Goal: Navigation & Orientation: Find specific page/section

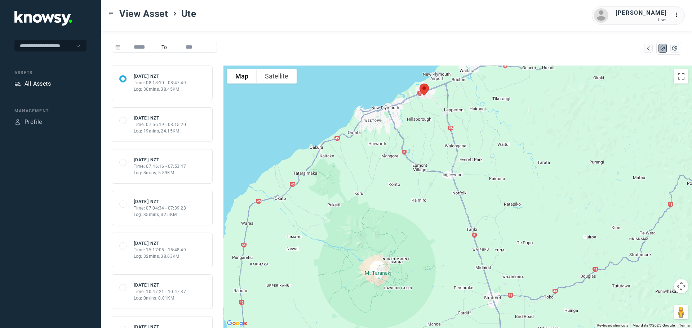
click at [37, 83] on div "All Assets" at bounding box center [37, 84] width 26 height 9
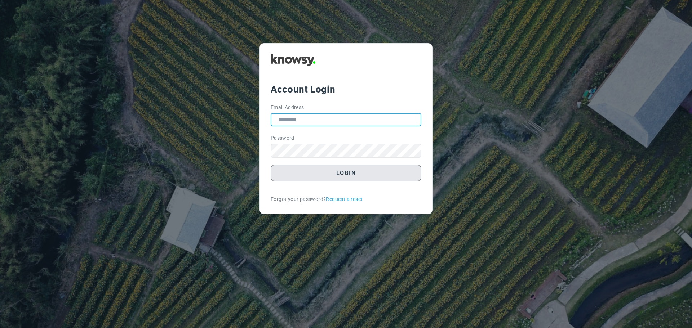
type input "**********"
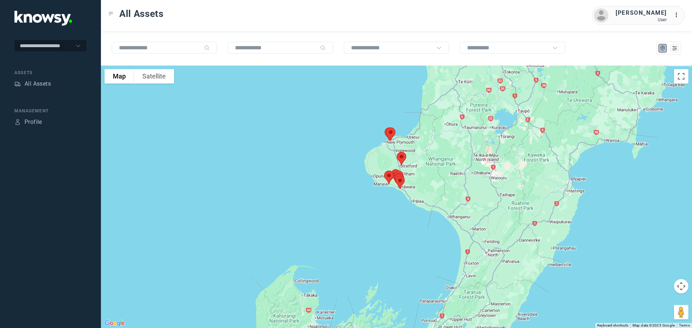
drag, startPoint x: 407, startPoint y: 188, endPoint x: 394, endPoint y: 260, distance: 73.6
click at [394, 260] on div at bounding box center [396, 197] width 591 height 263
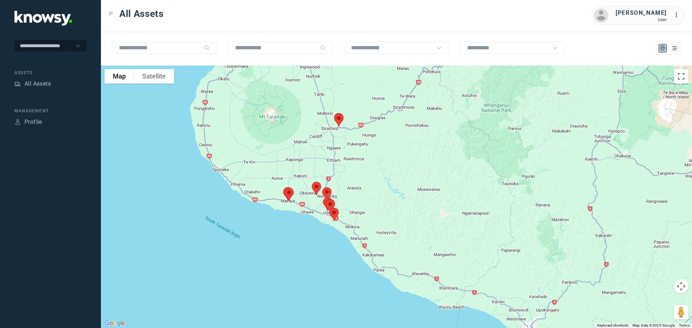
drag, startPoint x: 347, startPoint y: 158, endPoint x: 380, endPoint y: 156, distance: 32.5
click at [380, 156] on div at bounding box center [396, 197] width 591 height 263
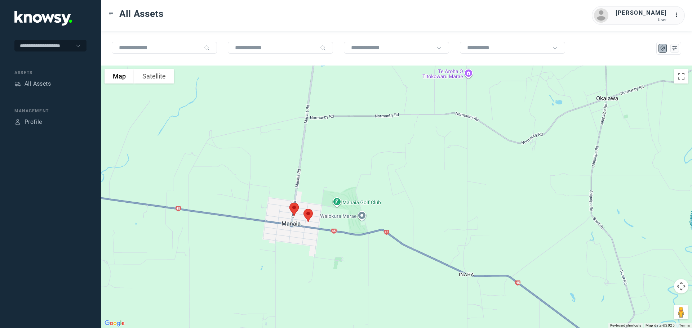
click at [307, 215] on img at bounding box center [307, 215] width 15 height 19
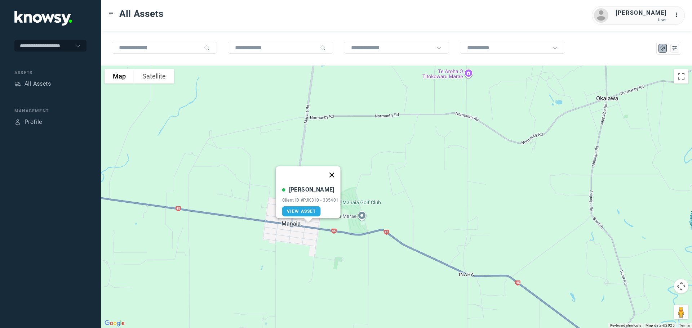
click at [334, 169] on button "Close" at bounding box center [331, 174] width 17 height 17
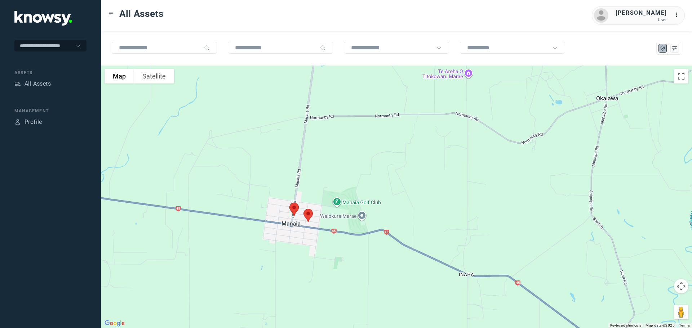
click at [294, 207] on img at bounding box center [293, 209] width 15 height 19
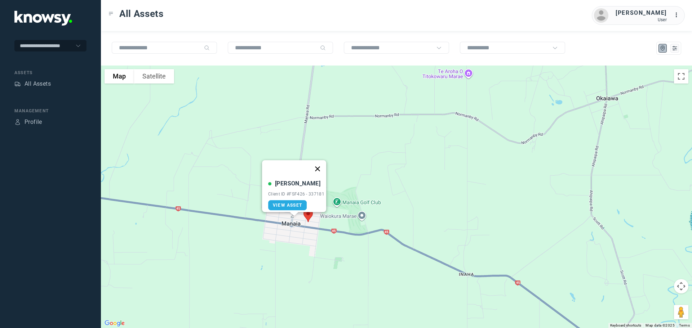
click at [320, 163] on button "Close" at bounding box center [317, 168] width 17 height 17
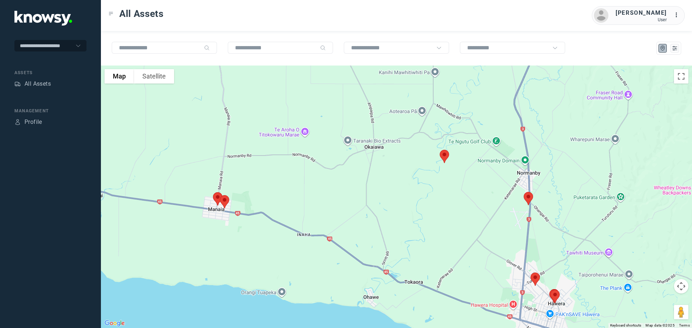
drag, startPoint x: 459, startPoint y: 191, endPoint x: 313, endPoint y: 198, distance: 145.4
click at [314, 198] on div at bounding box center [396, 197] width 591 height 263
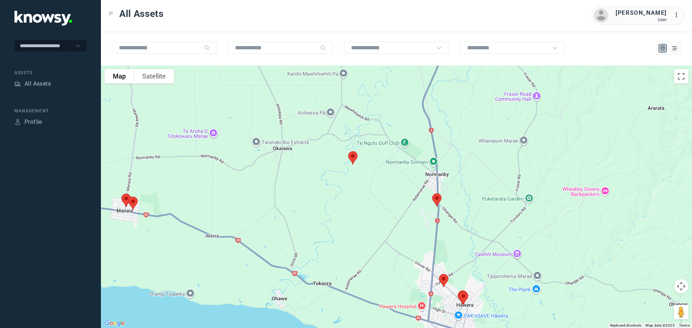
click at [352, 157] on img at bounding box center [352, 157] width 15 height 19
click at [351, 156] on img at bounding box center [352, 158] width 15 height 19
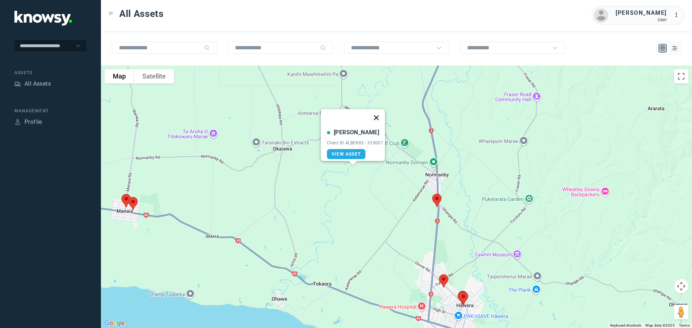
click at [377, 114] on button "Close" at bounding box center [375, 117] width 17 height 17
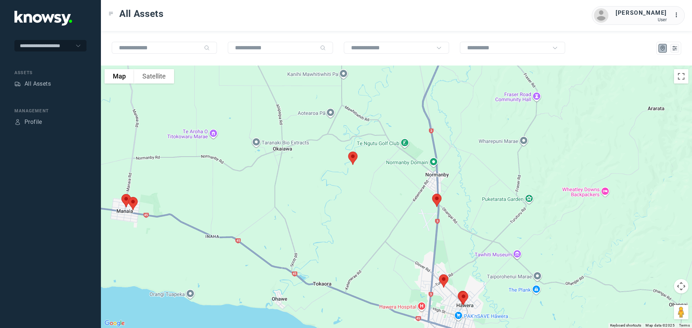
click at [441, 278] on img at bounding box center [443, 281] width 15 height 19
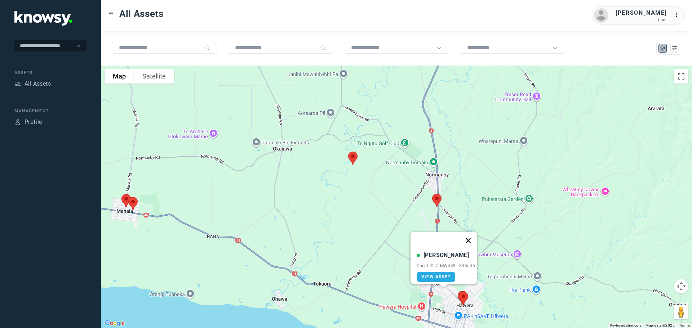
click at [469, 235] on button "Close" at bounding box center [467, 240] width 17 height 17
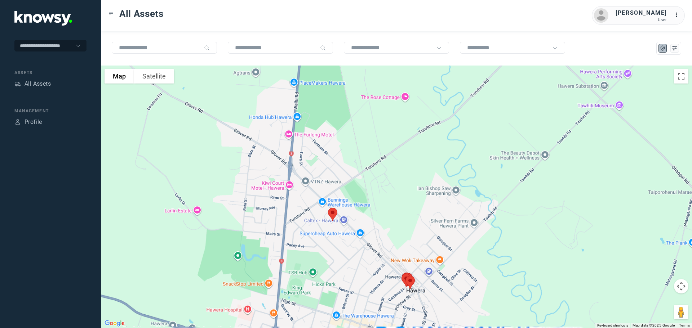
drag, startPoint x: 470, startPoint y: 300, endPoint x: 480, endPoint y: 112, distance: 188.7
click at [481, 111] on div at bounding box center [396, 197] width 591 height 263
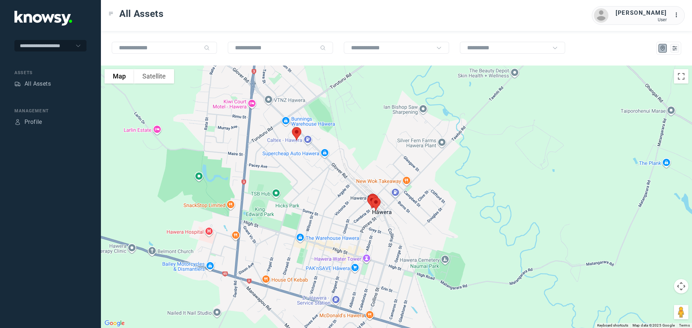
drag, startPoint x: 368, startPoint y: 169, endPoint x: 366, endPoint y: 248, distance: 78.6
click at [366, 248] on div at bounding box center [396, 197] width 591 height 263
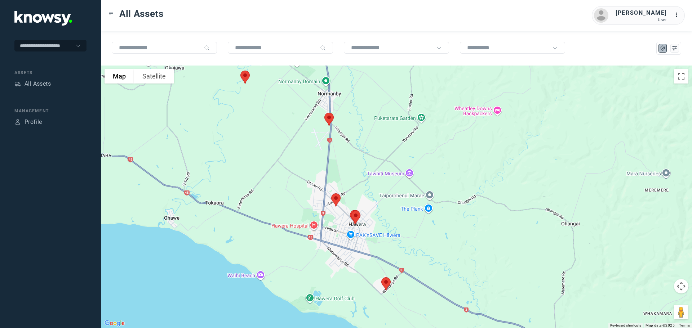
drag, startPoint x: 359, startPoint y: 112, endPoint x: 377, endPoint y: 211, distance: 100.4
click at [377, 211] on div at bounding box center [396, 197] width 591 height 263
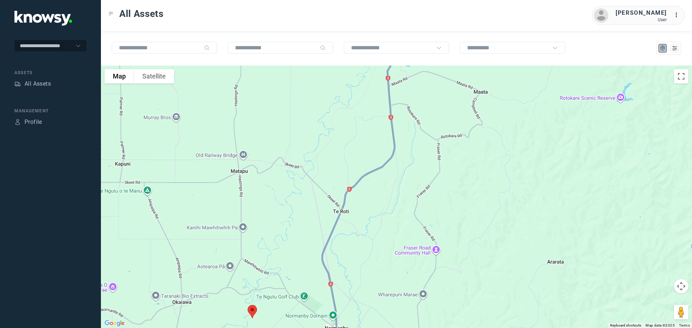
drag, startPoint x: 364, startPoint y: 202, endPoint x: 353, endPoint y: 256, distance: 54.8
click at [353, 255] on div at bounding box center [396, 197] width 591 height 263
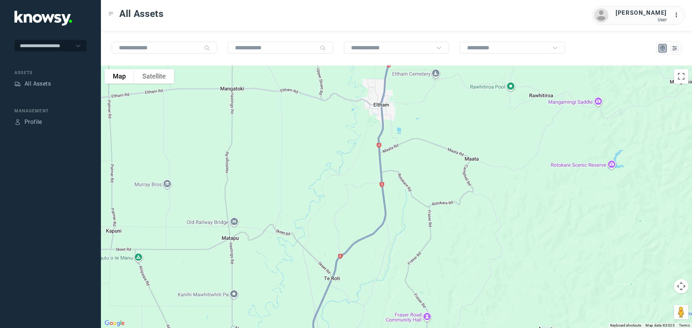
drag, startPoint x: 383, startPoint y: 211, endPoint x: 377, endPoint y: 263, distance: 51.8
click at [377, 263] on div at bounding box center [396, 197] width 591 height 263
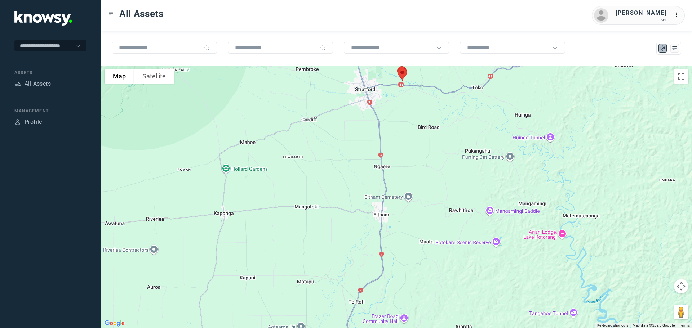
drag, startPoint x: 357, startPoint y: 162, endPoint x: 349, endPoint y: 212, distance: 50.4
click at [350, 210] on div at bounding box center [396, 197] width 591 height 263
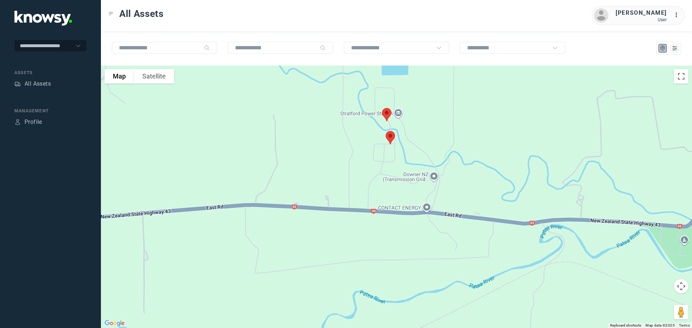
click at [393, 139] on img at bounding box center [390, 137] width 15 height 19
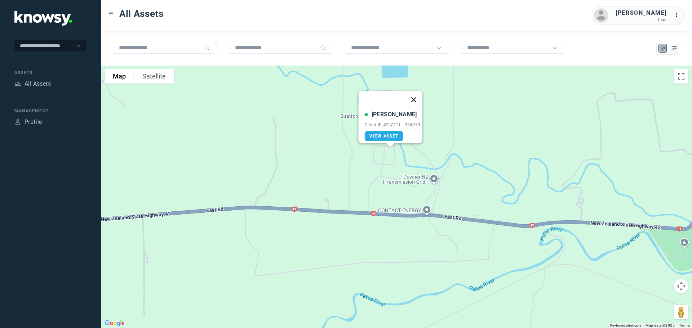
click at [419, 93] on button "Close" at bounding box center [413, 99] width 17 height 17
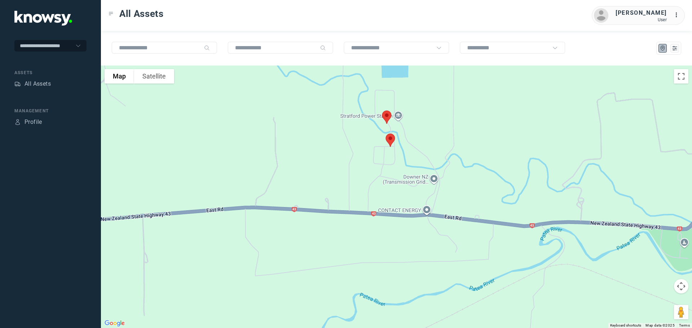
click at [389, 113] on img at bounding box center [386, 117] width 15 height 19
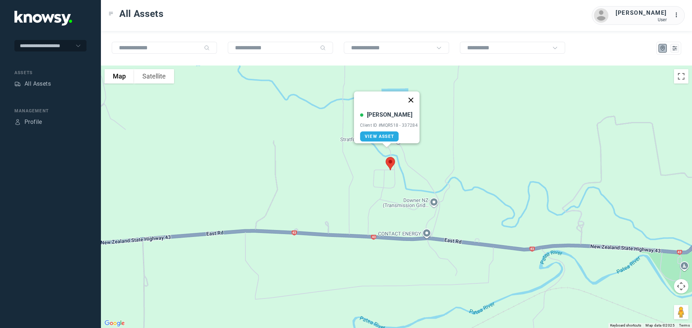
click at [415, 93] on button "Close" at bounding box center [410, 100] width 17 height 17
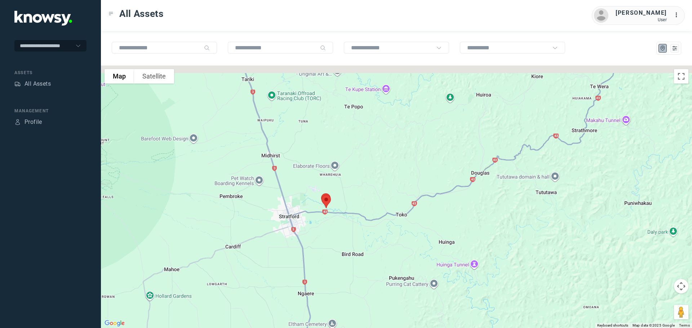
drag, startPoint x: 281, startPoint y: 142, endPoint x: 318, endPoint y: 247, distance: 110.8
click at [317, 245] on div "To navigate, press the arrow keys." at bounding box center [396, 197] width 591 height 263
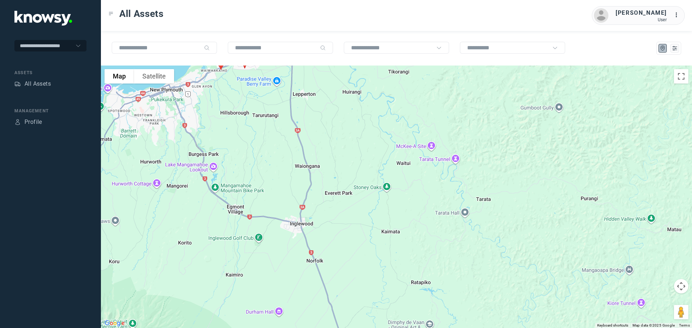
drag, startPoint x: 319, startPoint y: 199, endPoint x: 339, endPoint y: 281, distance: 83.8
click at [338, 282] on div at bounding box center [396, 197] width 591 height 263
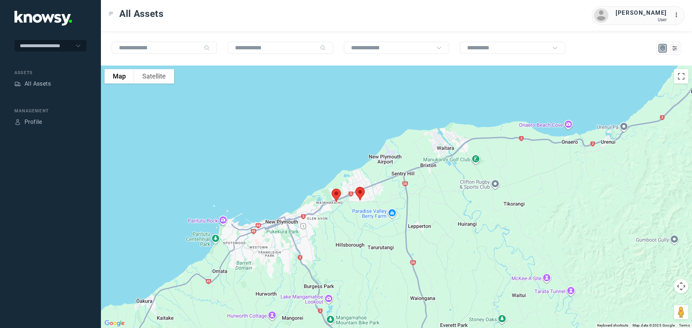
drag, startPoint x: 274, startPoint y: 226, endPoint x: 365, endPoint y: 218, distance: 91.5
click at [365, 218] on div at bounding box center [396, 197] width 591 height 263
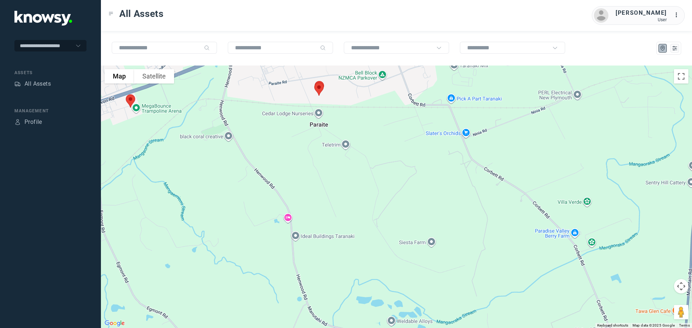
drag, startPoint x: 327, startPoint y: 120, endPoint x: 362, endPoint y: 170, distance: 61.1
click at [362, 170] on div at bounding box center [396, 197] width 591 height 263
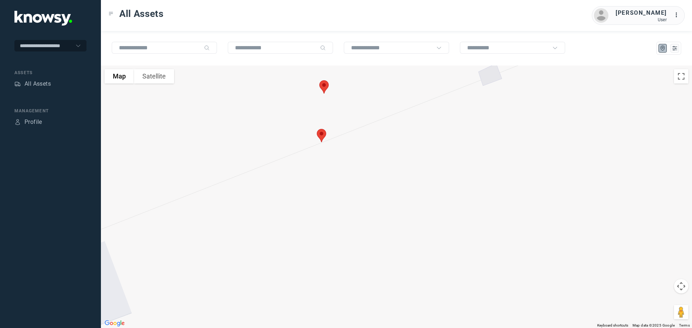
click at [320, 134] on img at bounding box center [321, 135] width 15 height 19
click at [348, 96] on button "Close" at bounding box center [344, 100] width 17 height 17
click at [321, 92] on img at bounding box center [323, 92] width 15 height 19
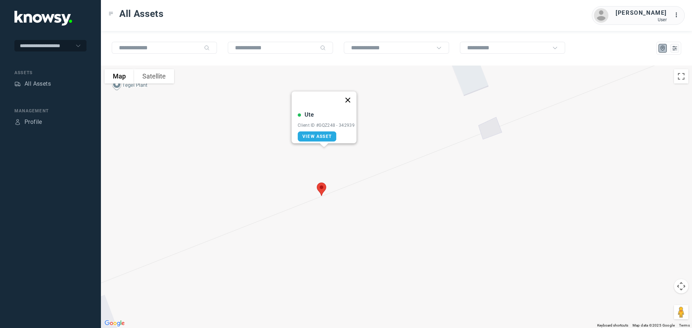
click at [348, 97] on button "Close" at bounding box center [347, 100] width 17 height 17
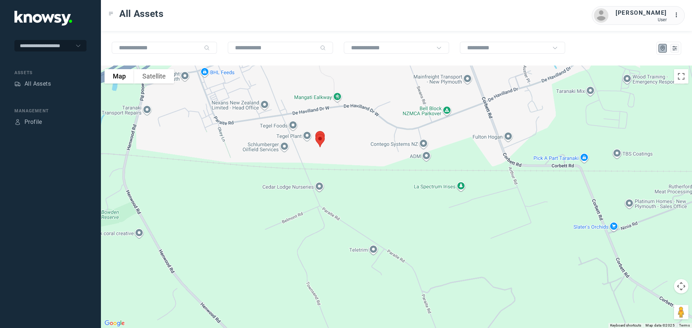
drag, startPoint x: 246, startPoint y: 126, endPoint x: 355, endPoint y: 178, distance: 120.7
click at [355, 178] on div at bounding box center [396, 197] width 591 height 263
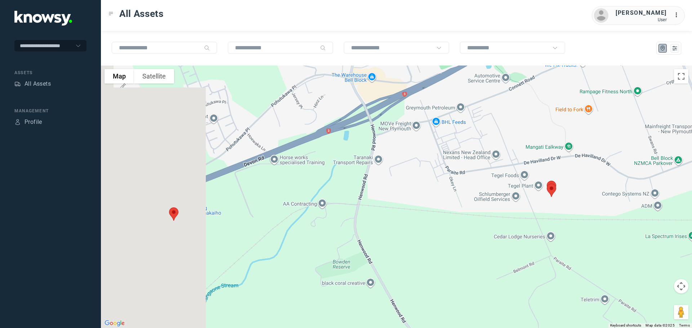
drag, startPoint x: 202, startPoint y: 145, endPoint x: 364, endPoint y: 138, distance: 161.9
click at [364, 138] on div at bounding box center [396, 197] width 591 height 263
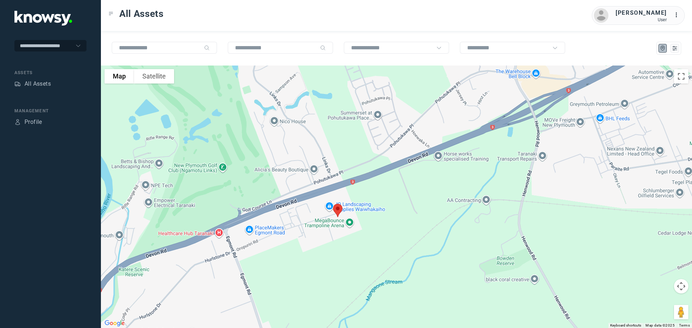
click at [337, 208] on img at bounding box center [337, 210] width 15 height 19
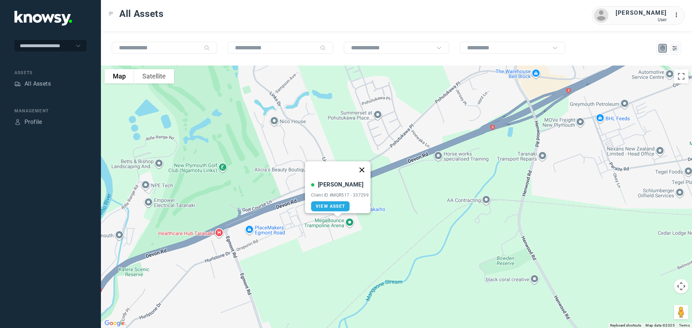
click at [362, 165] on button "Close" at bounding box center [361, 169] width 17 height 17
